Goal: Task Accomplishment & Management: Manage account settings

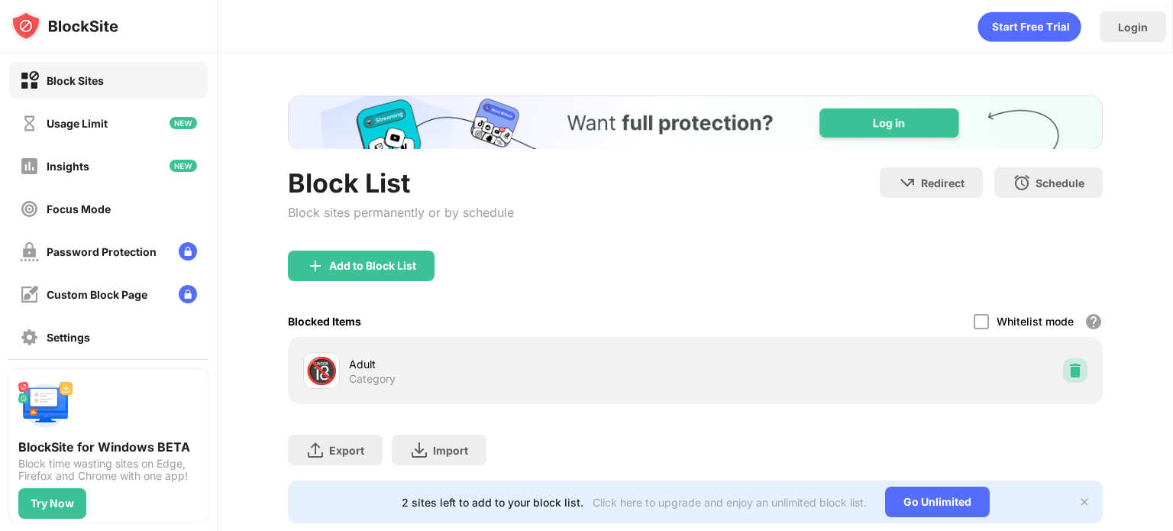
click at [1067, 363] on img at bounding box center [1074, 370] width 15 height 15
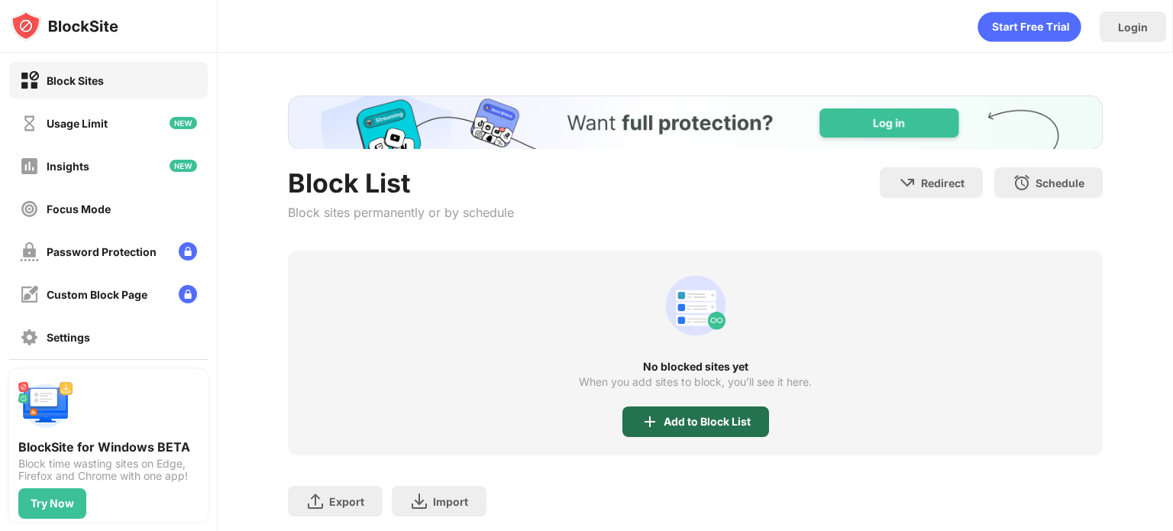
click at [683, 425] on div "Add to Block List" at bounding box center [706, 421] width 87 height 12
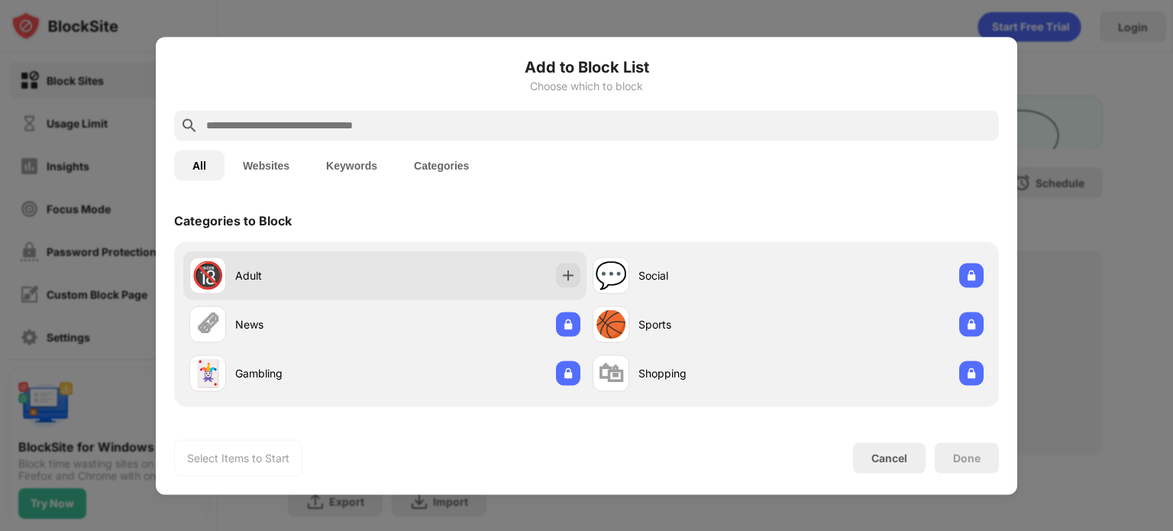
click at [514, 283] on div "🔞 Adult" at bounding box center [384, 274] width 403 height 49
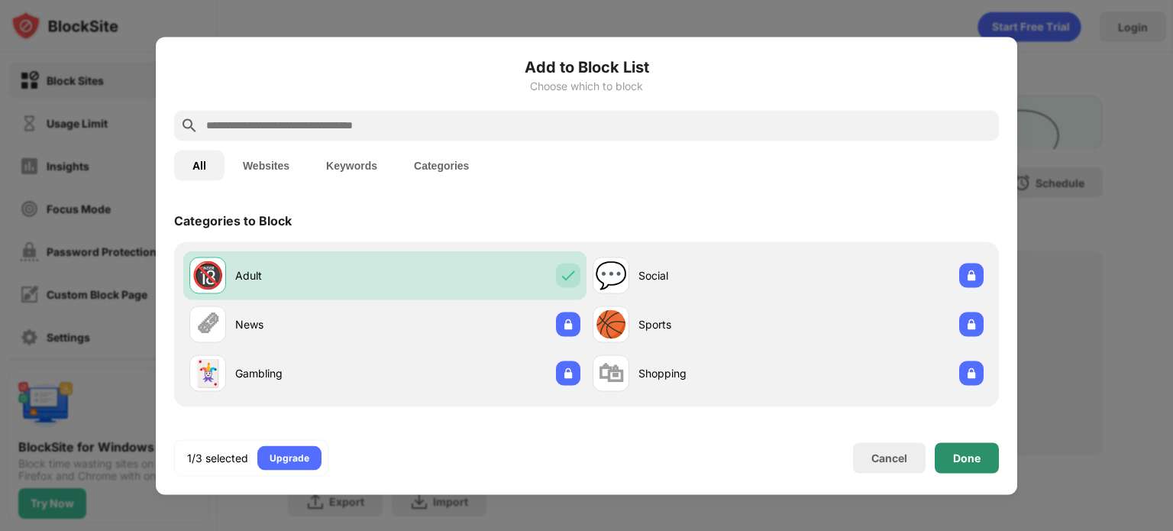
click at [977, 446] on div "Done" at bounding box center [966, 457] width 64 height 31
